Goal: Information Seeking & Learning: Learn about a topic

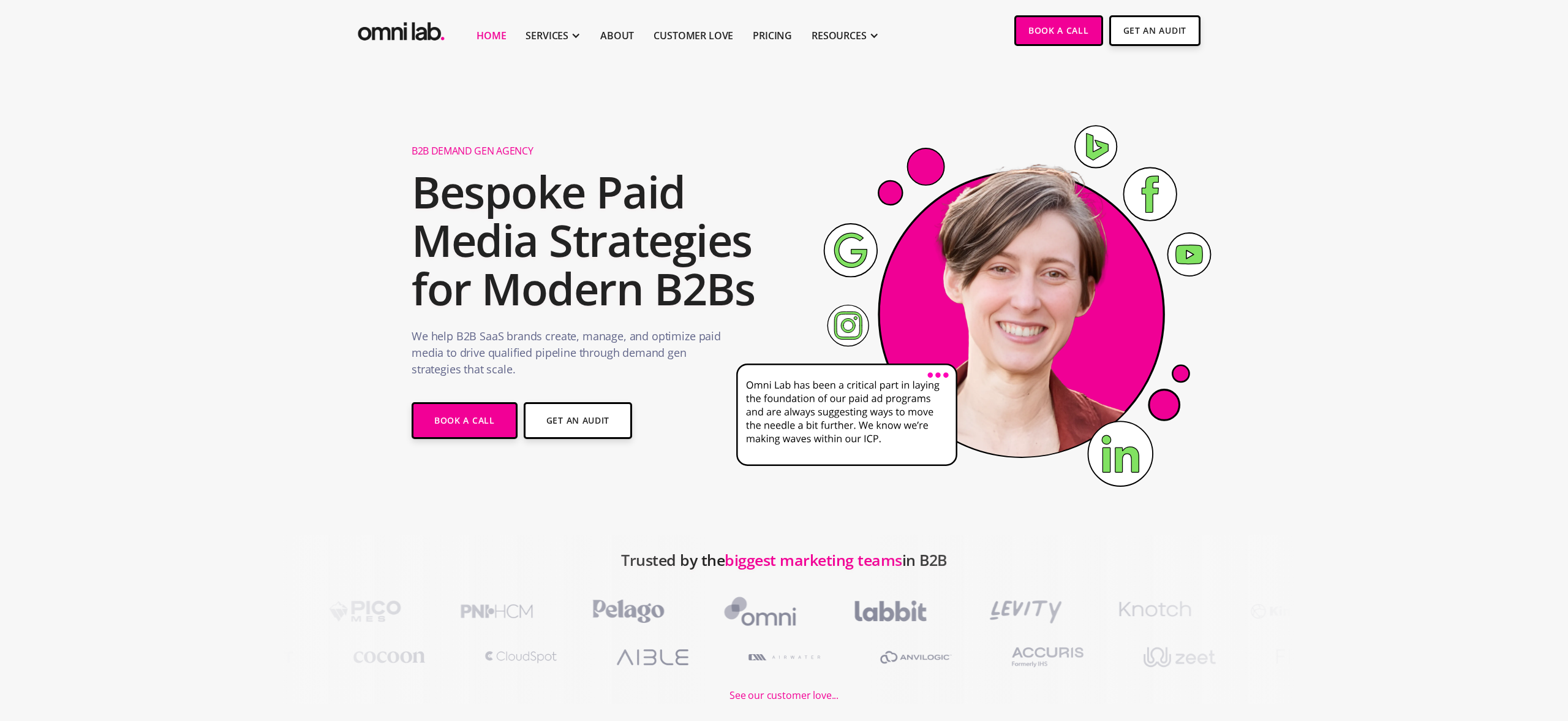
click at [760, 26] on li "Pricing" at bounding box center [772, 30] width 59 height 61
click at [762, 34] on link "Pricing" at bounding box center [772, 35] width 39 height 15
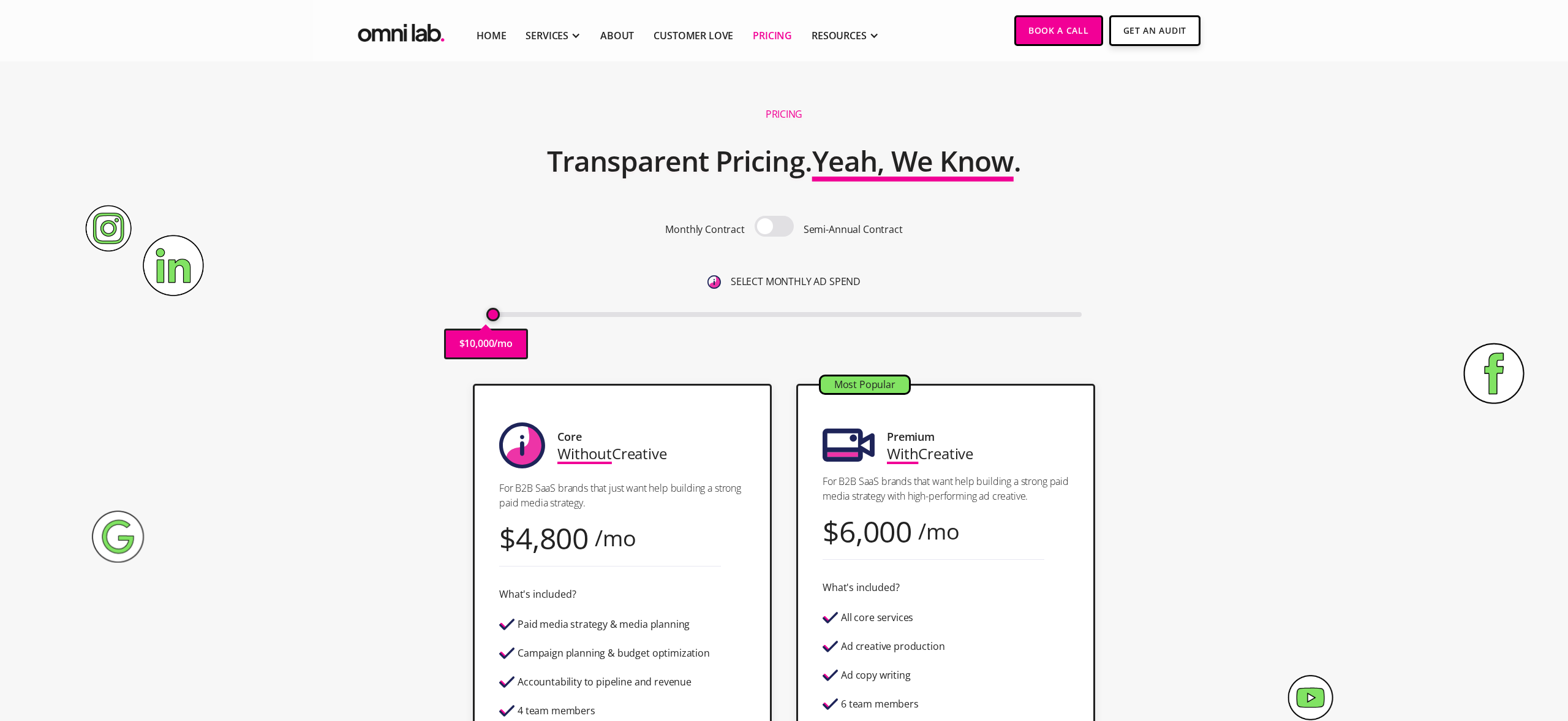
drag, startPoint x: 987, startPoint y: 450, endPoint x: 896, endPoint y: 450, distance: 91.0
click at [896, 450] on div "Most Popular Premium With Creative For B2B SaaS brands that want help building …" at bounding box center [946, 605] width 299 height 443
drag, startPoint x: 687, startPoint y: 459, endPoint x: 510, endPoint y: 459, distance: 177.0
click at [510, 459] on div "Core Without Creative For B2B SaaS brands that just want help building a strong…" at bounding box center [622, 605] width 299 height 444
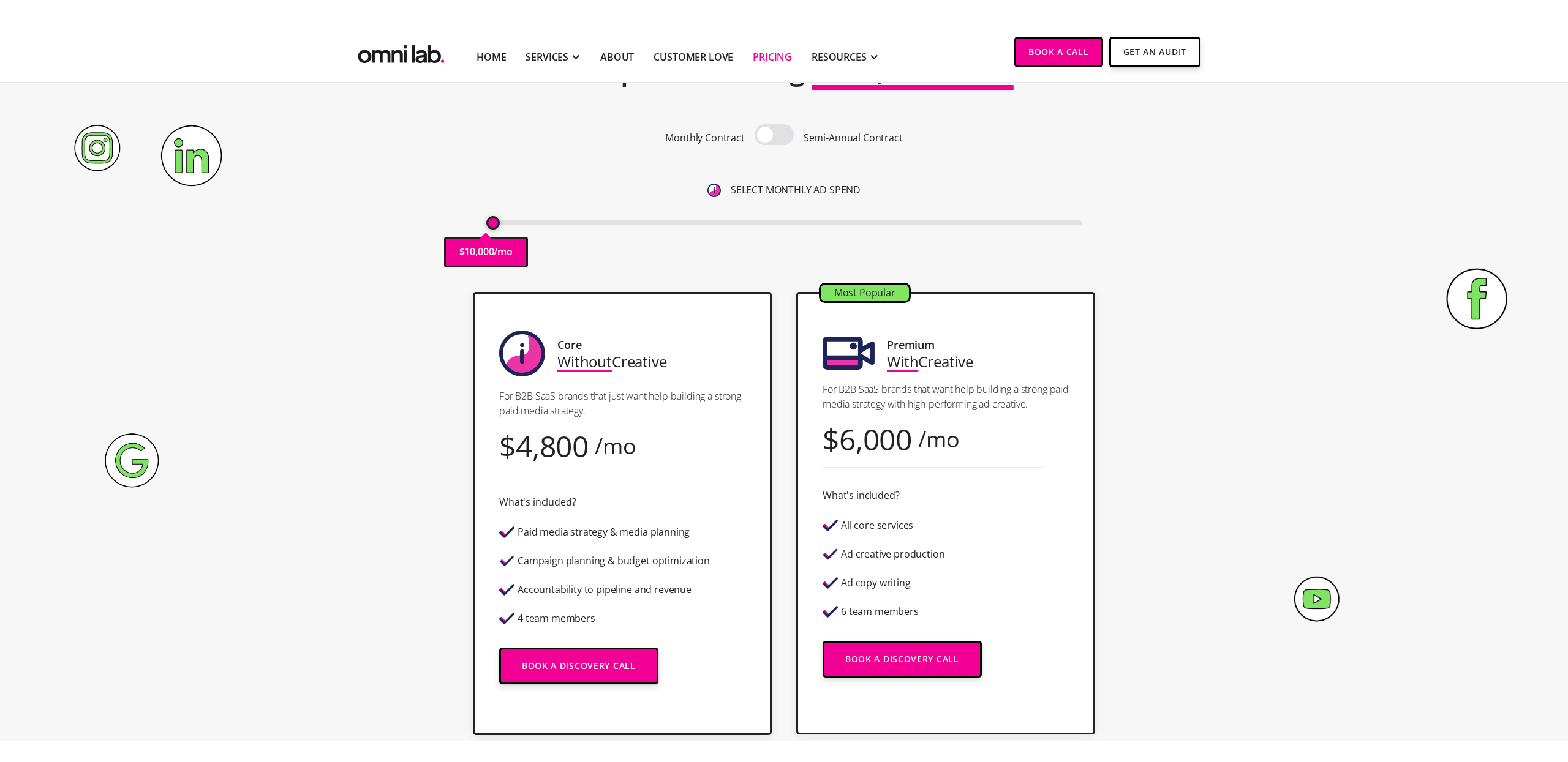
scroll to position [27, 0]
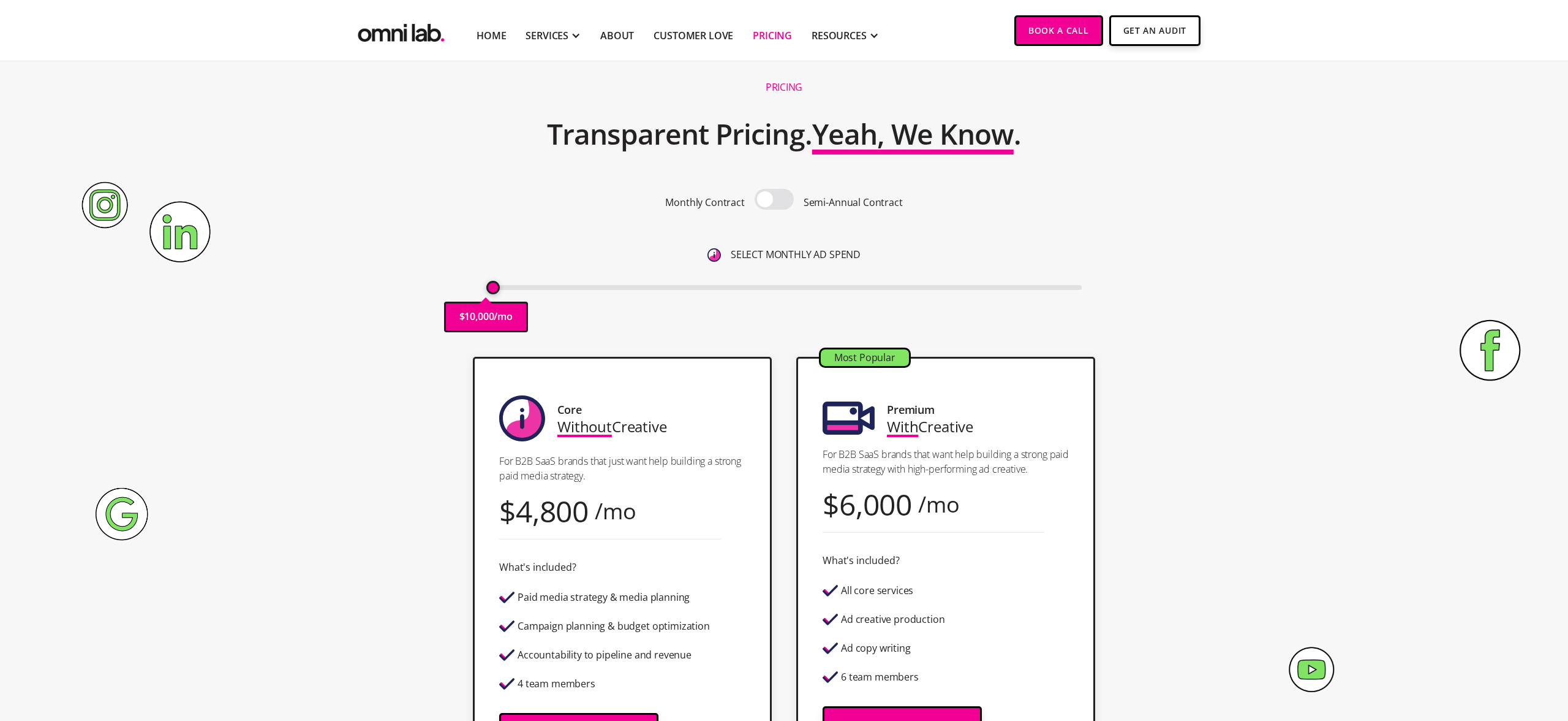
click at [777, 205] on span at bounding box center [774, 199] width 39 height 21
click at [774, 200] on input "checkbox" at bounding box center [774, 200] width 0 height 0
